Goal: Task Accomplishment & Management: Manage account settings

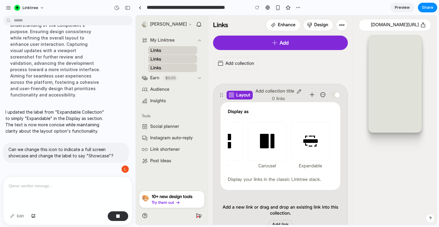
scroll to position [42, 0]
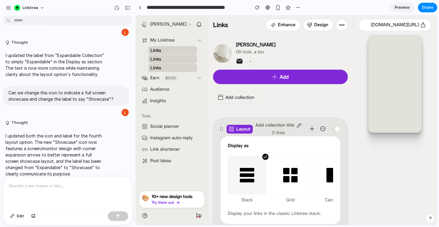
scroll to position [0, 66]
